Goal: Transaction & Acquisition: Purchase product/service

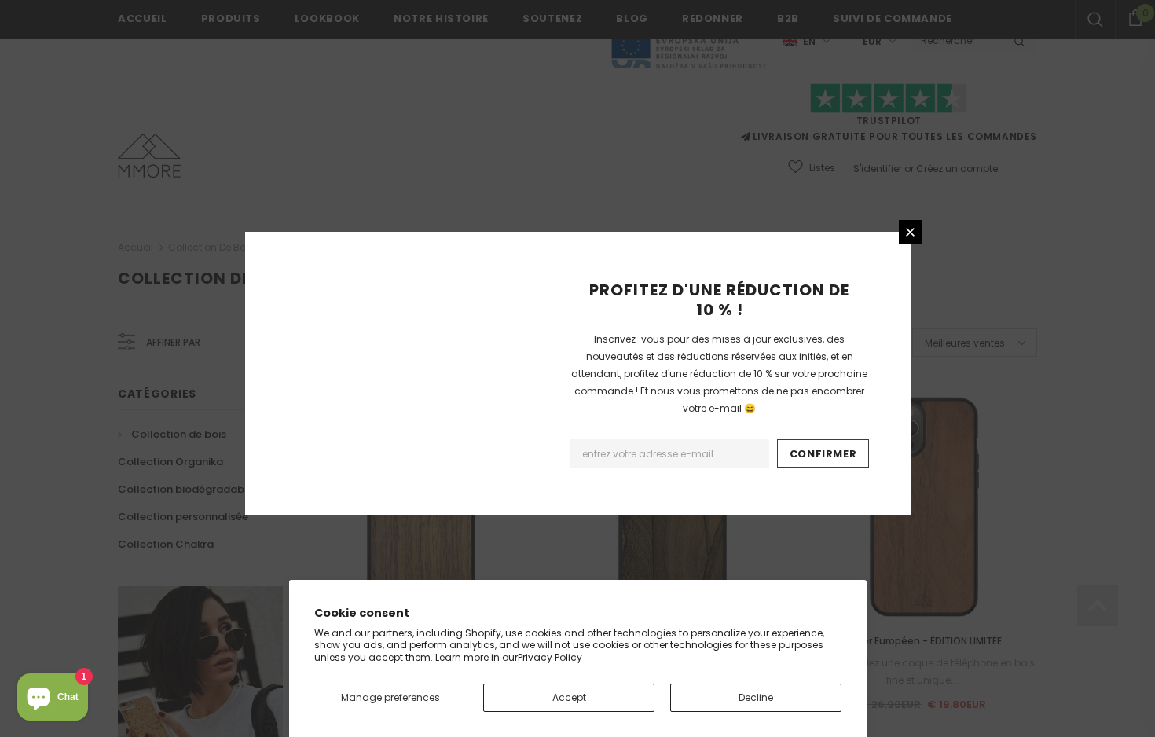
scroll to position [1747, 0]
